Goal: Information Seeking & Learning: Learn about a topic

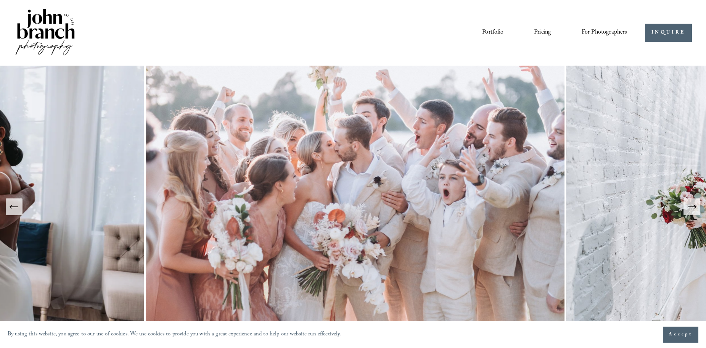
click at [543, 33] on link "Pricing" at bounding box center [542, 32] width 17 height 13
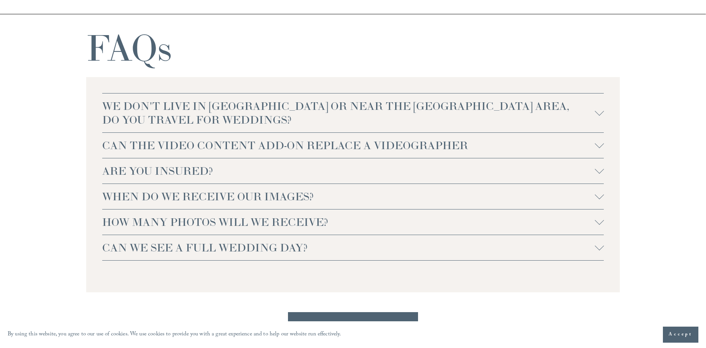
scroll to position [1678, 0]
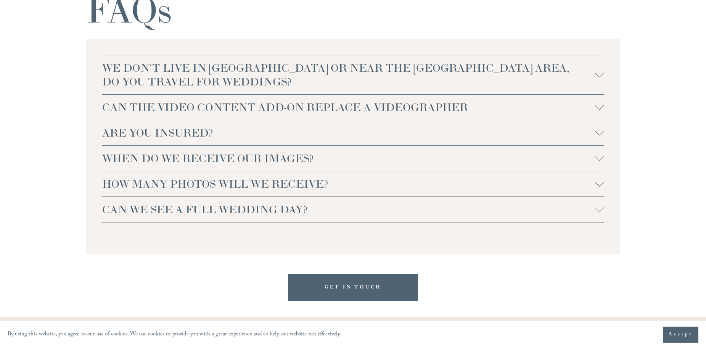
click at [602, 135] on div at bounding box center [599, 132] width 9 height 9
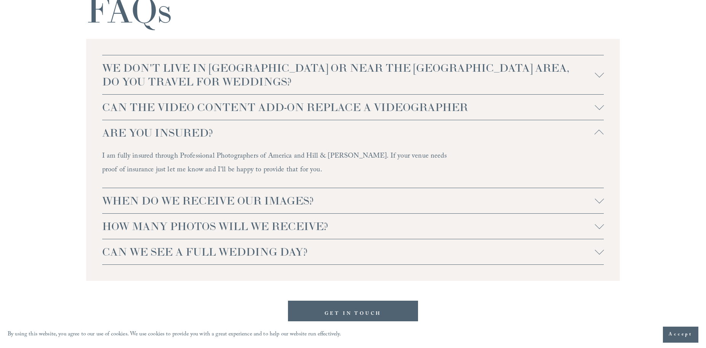
click at [598, 199] on div at bounding box center [599, 198] width 9 height 9
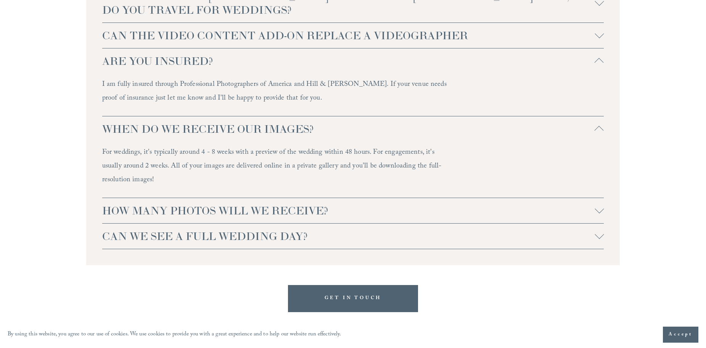
scroll to position [1754, 0]
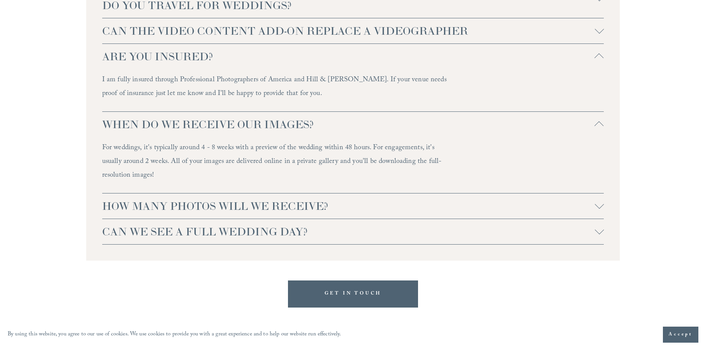
click at [599, 208] on div at bounding box center [599, 203] width 9 height 9
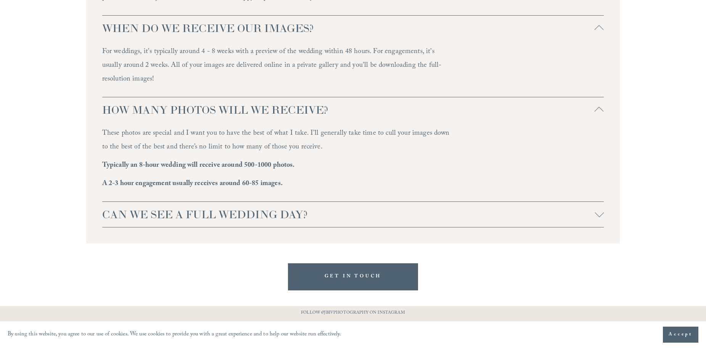
scroll to position [1869, 0]
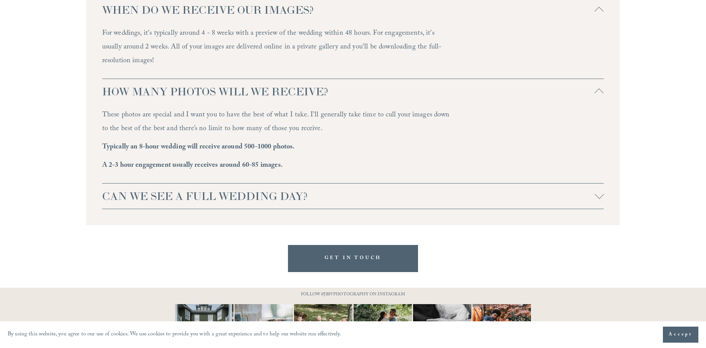
click at [601, 199] on div at bounding box center [599, 195] width 9 height 9
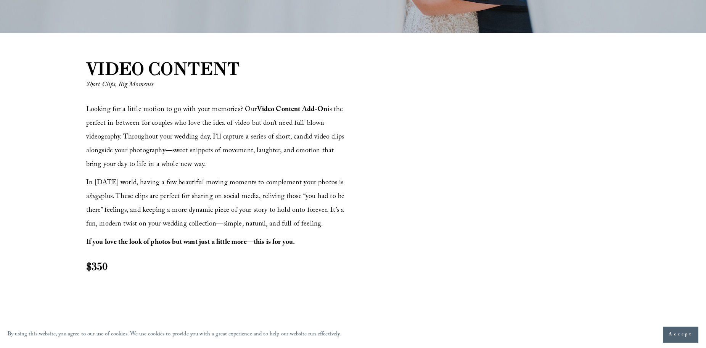
scroll to position [839, 0]
